Goal: Task Accomplishment & Management: Manage account settings

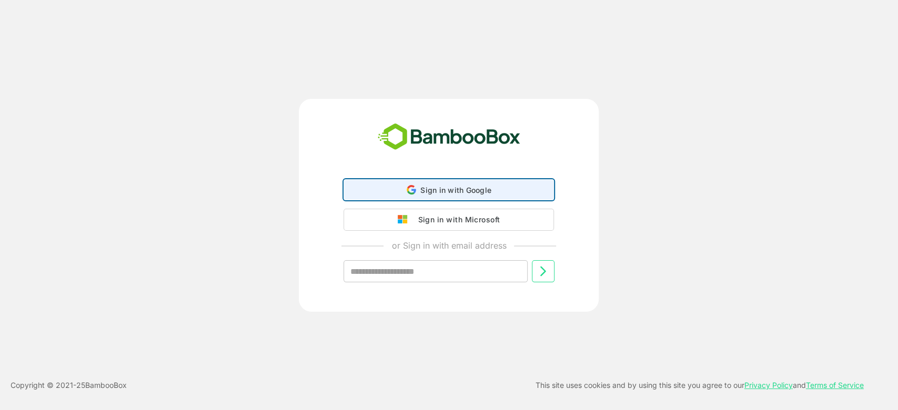
click at [450, 186] on span "Sign in with Google" at bounding box center [455, 190] width 71 height 9
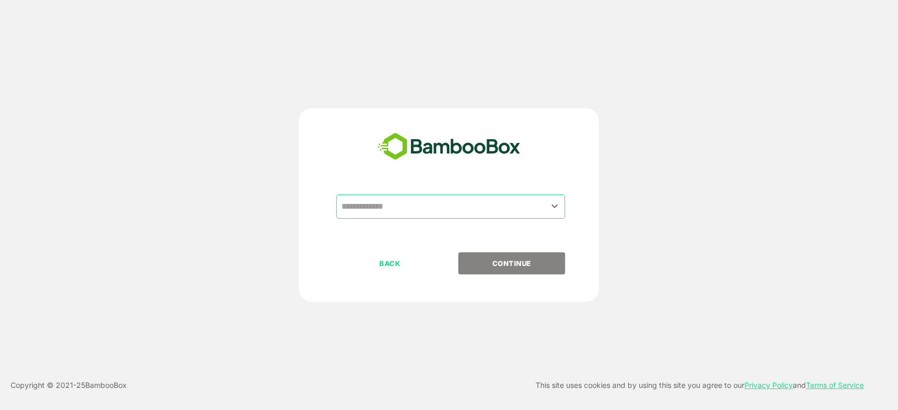
click at [416, 191] on div "​ BACK CONTINUE" at bounding box center [449, 205] width 300 height 194
click at [407, 204] on input "text" at bounding box center [450, 207] width 225 height 20
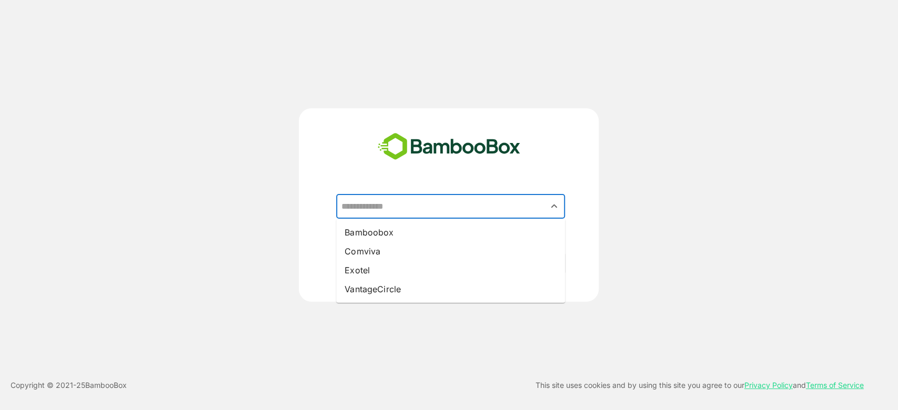
click at [405, 234] on li "Bamboobox" at bounding box center [450, 232] width 229 height 19
type input "*********"
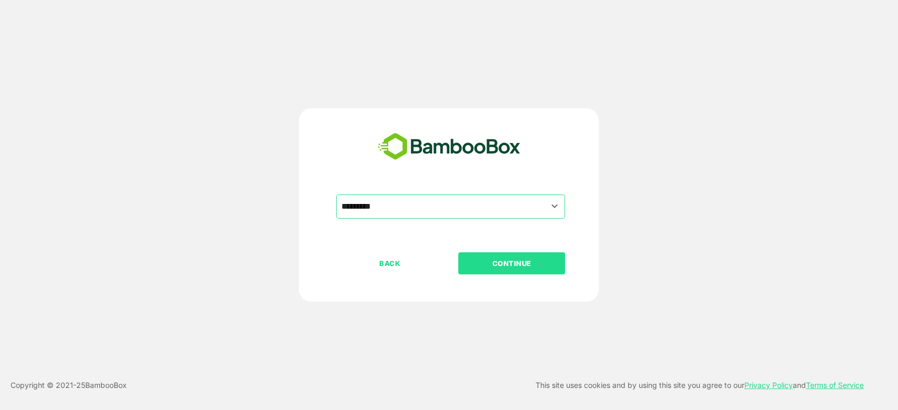
click at [514, 265] on p "CONTINUE" at bounding box center [511, 264] width 105 height 12
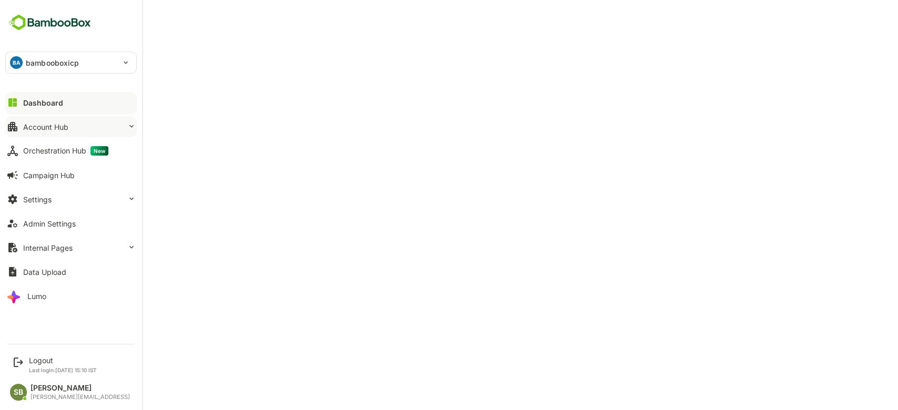
click at [83, 132] on button "Account Hub" at bounding box center [71, 126] width 132 height 21
click at [102, 204] on button "Settings" at bounding box center [71, 199] width 132 height 21
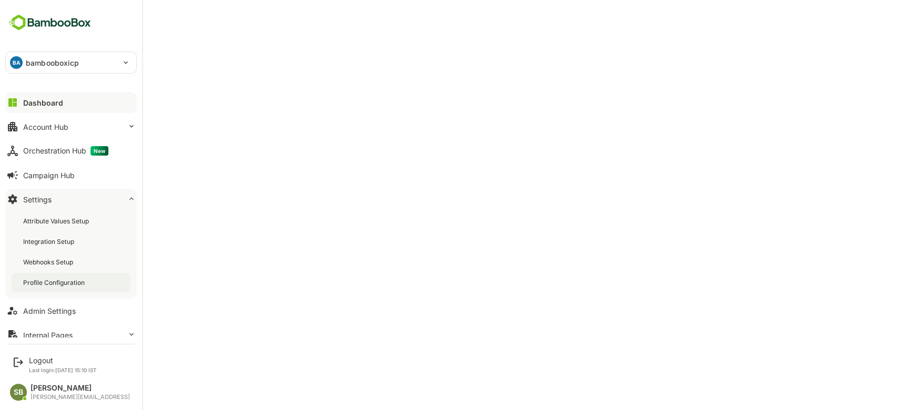
click at [67, 280] on div "Profile Configuration" at bounding box center [55, 282] width 64 height 9
click at [58, 278] on div "Profile Configuration" at bounding box center [55, 282] width 65 height 9
